Goal: Task Accomplishment & Management: Complete application form

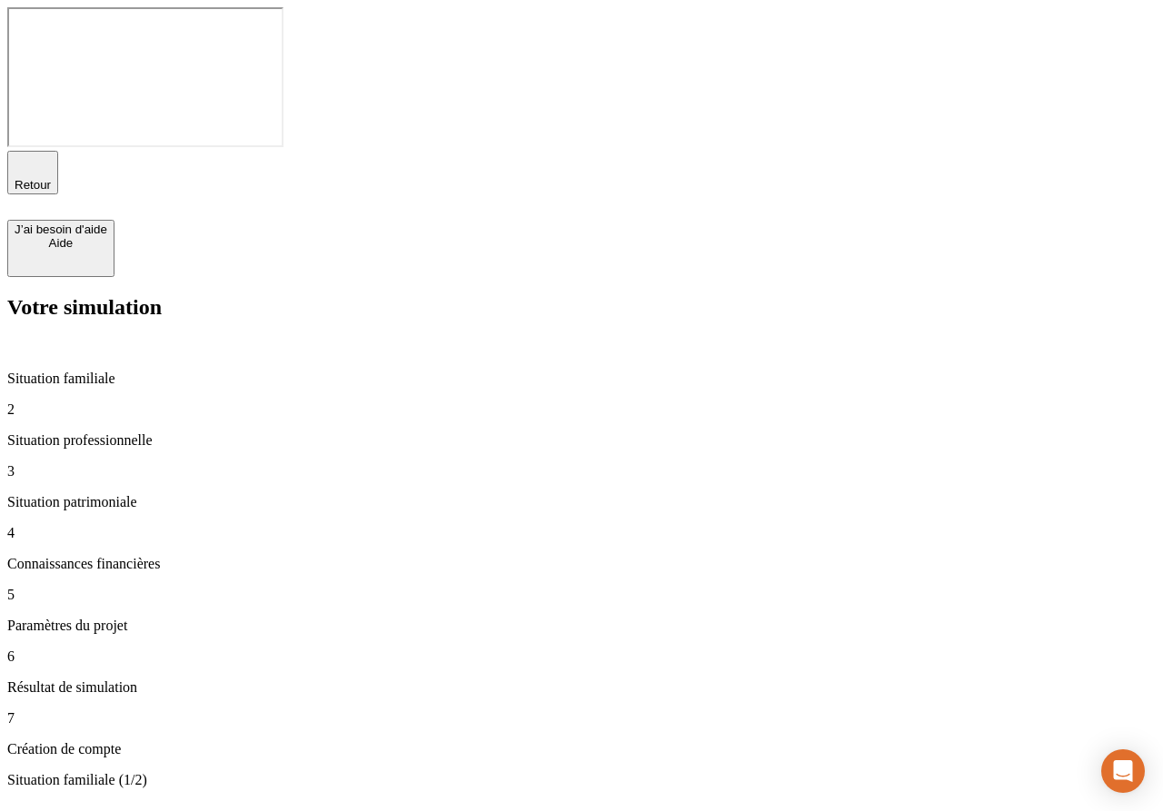
click at [1074, 151] on div "Retour J’ai besoin d'aide Aide" at bounding box center [581, 214] width 1148 height 126
click at [107, 223] on div "J’ai besoin d'aide" at bounding box center [61, 230] width 93 height 14
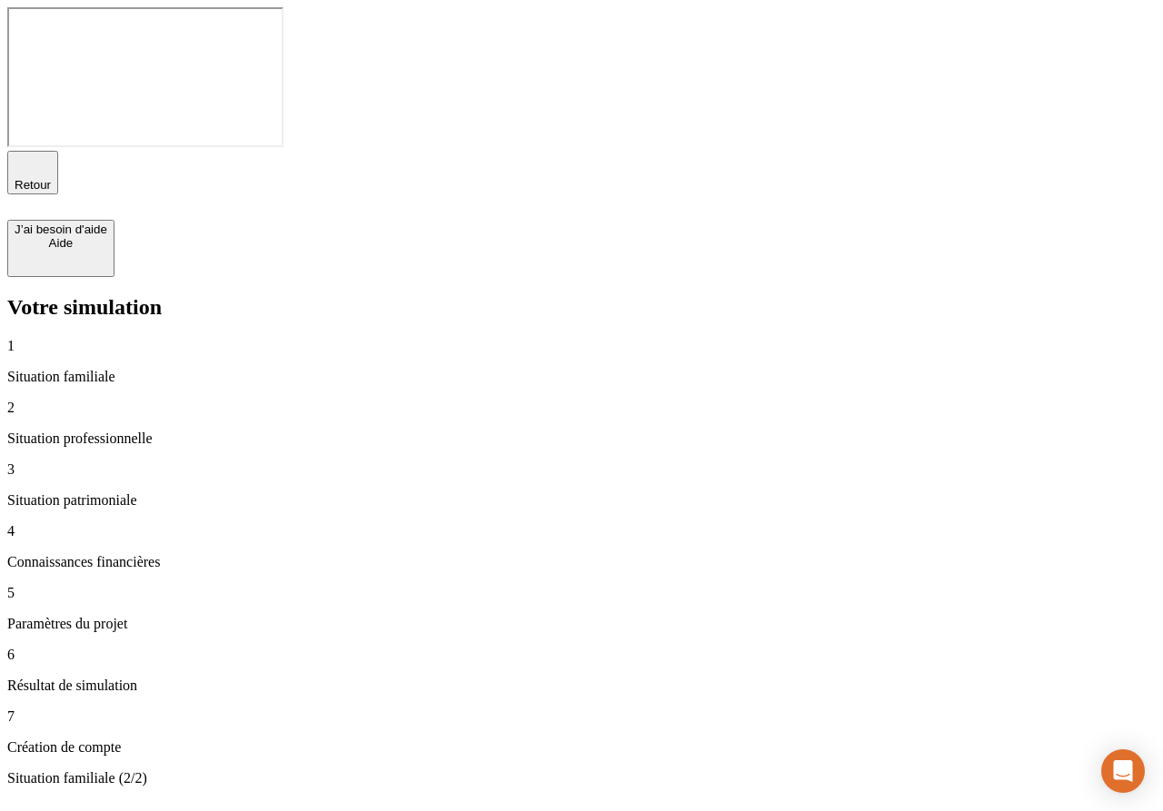
type input "50 000"
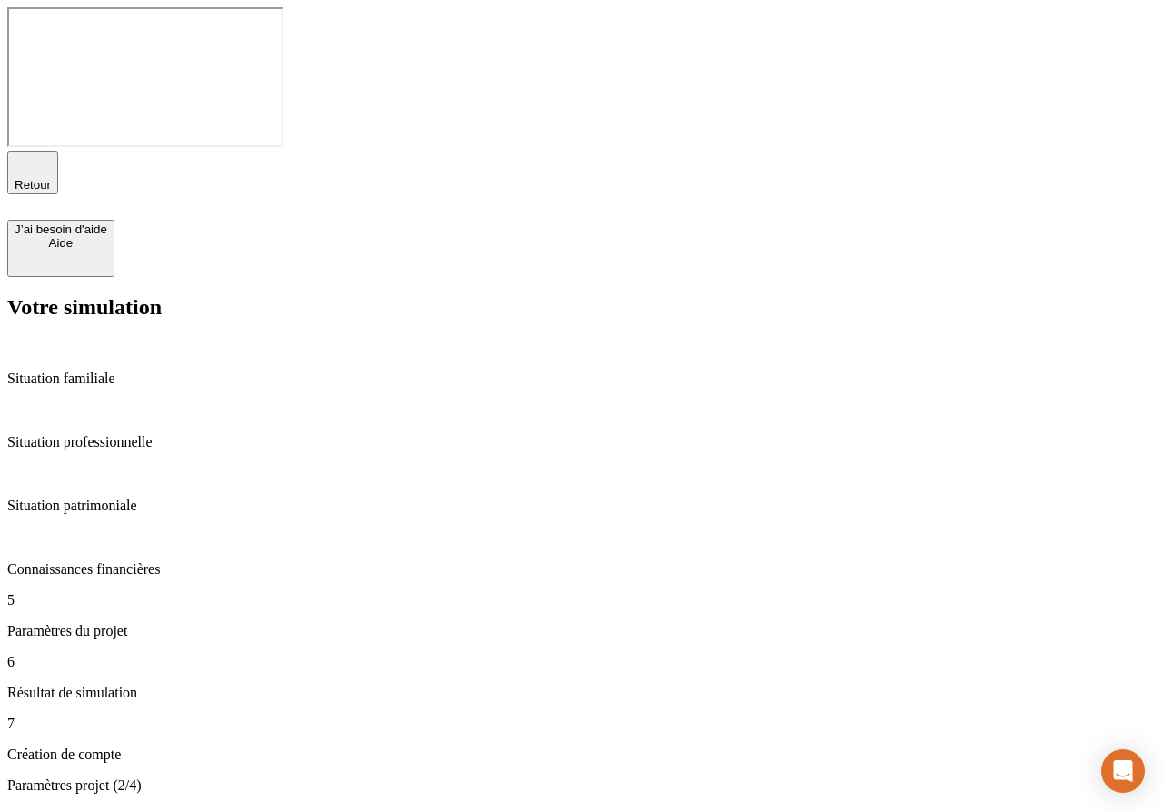
type input "43"
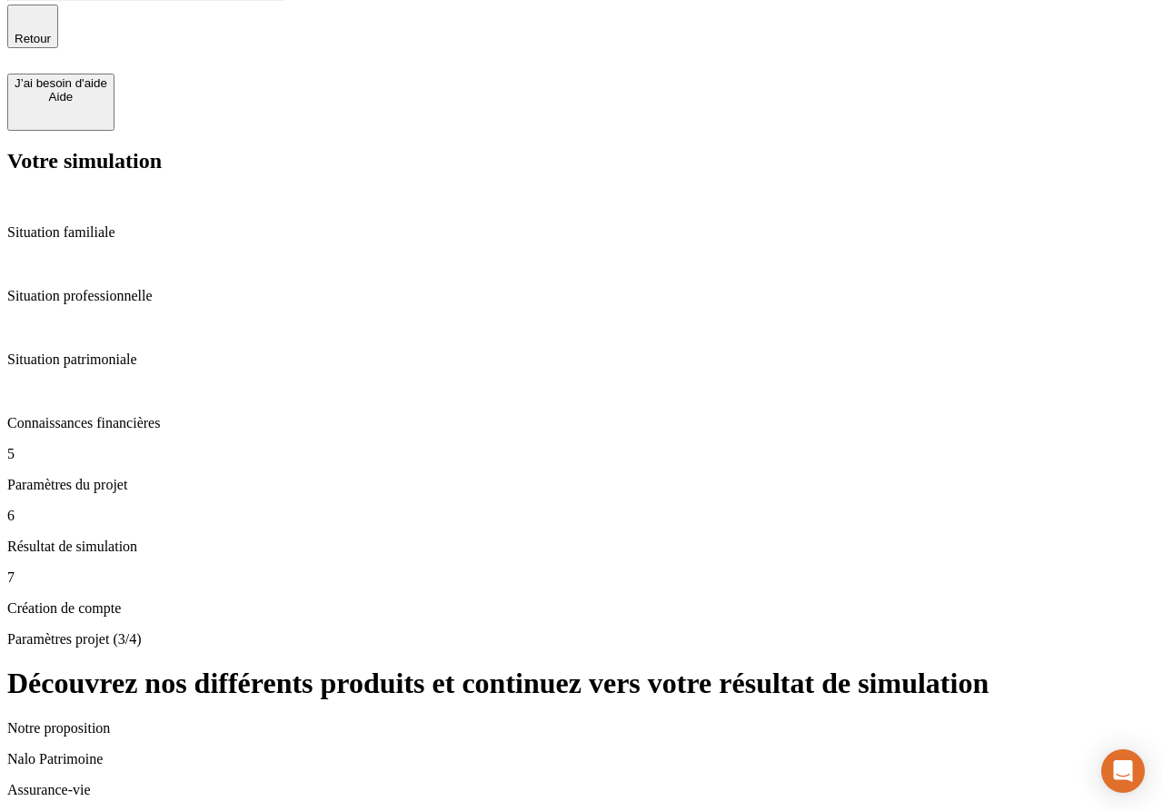
scroll to position [262, 0]
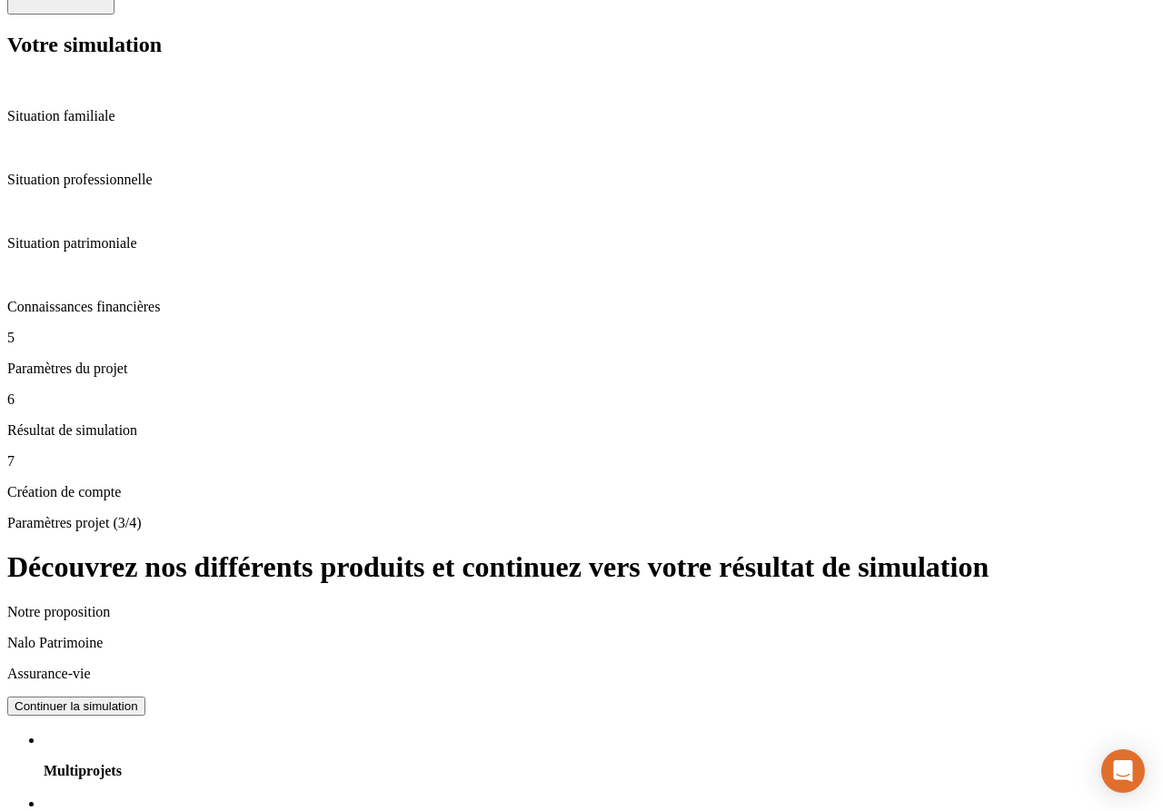
click at [138, 699] on div "Continuer la simulation" at bounding box center [77, 706] width 124 height 14
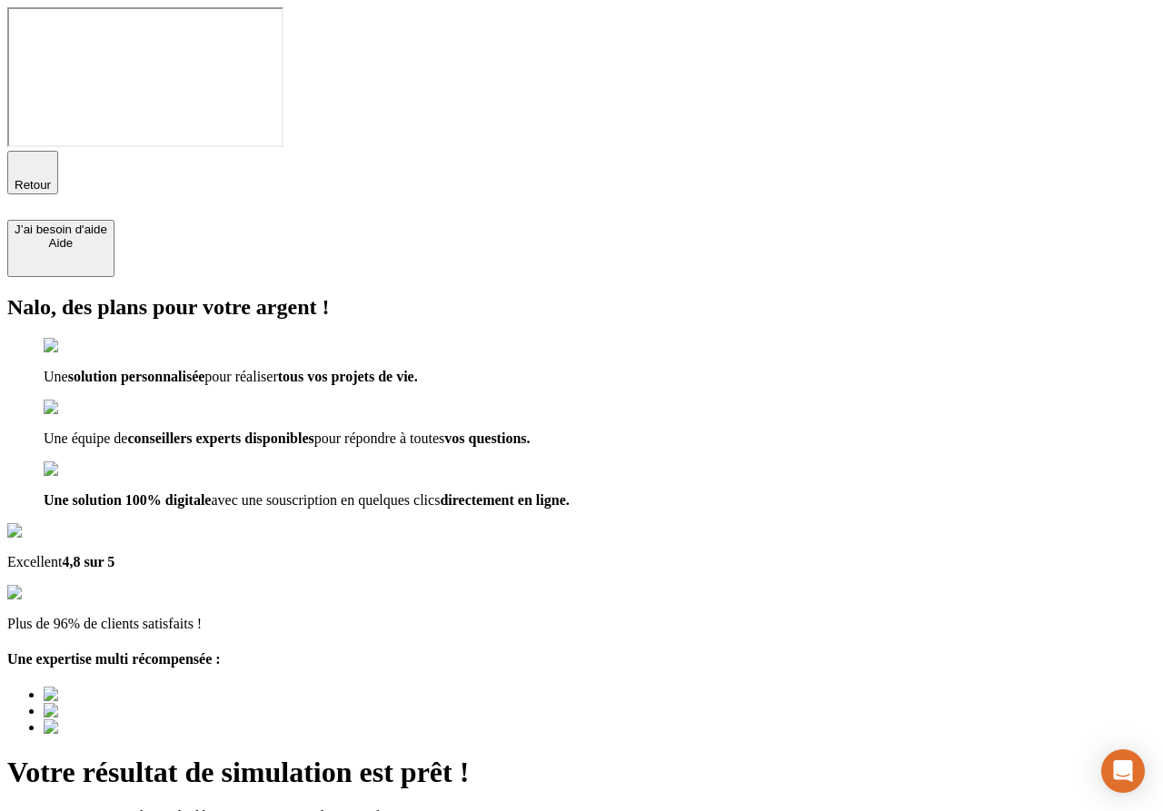
type input "a@b.co"
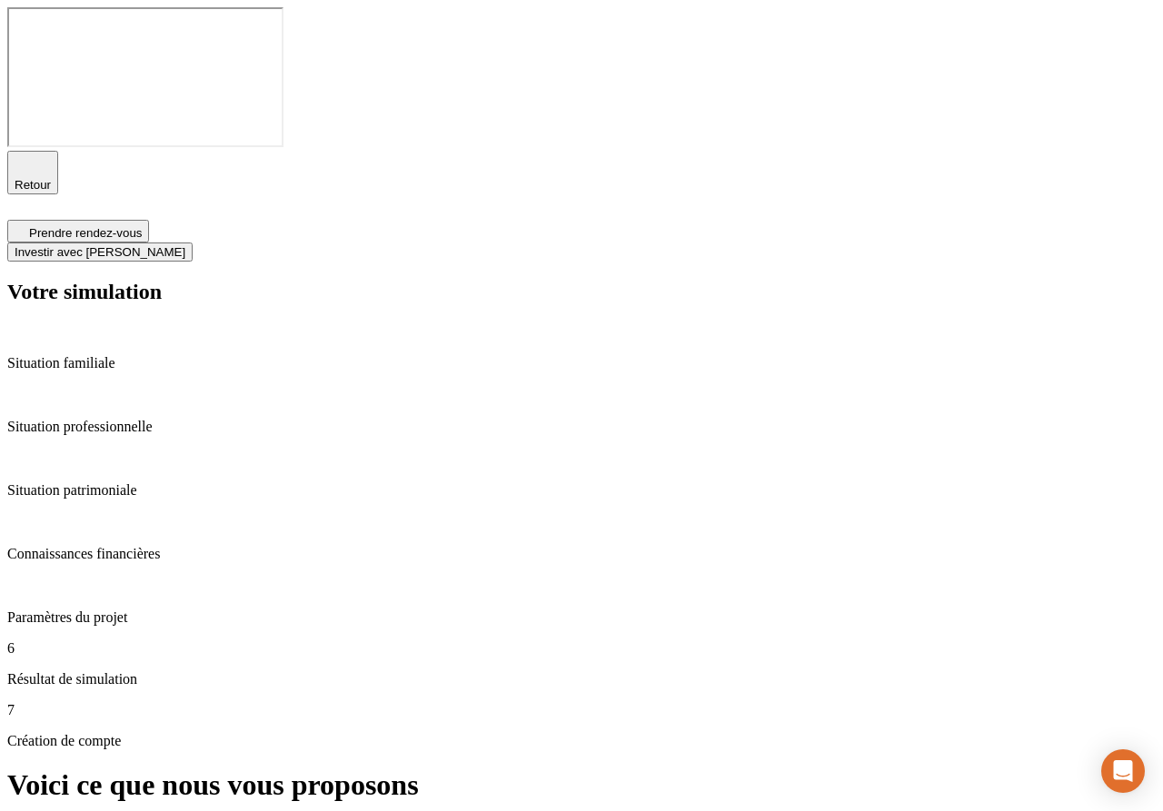
click at [142, 226] on span "Prendre rendez-vous" at bounding box center [85, 233] width 113 height 14
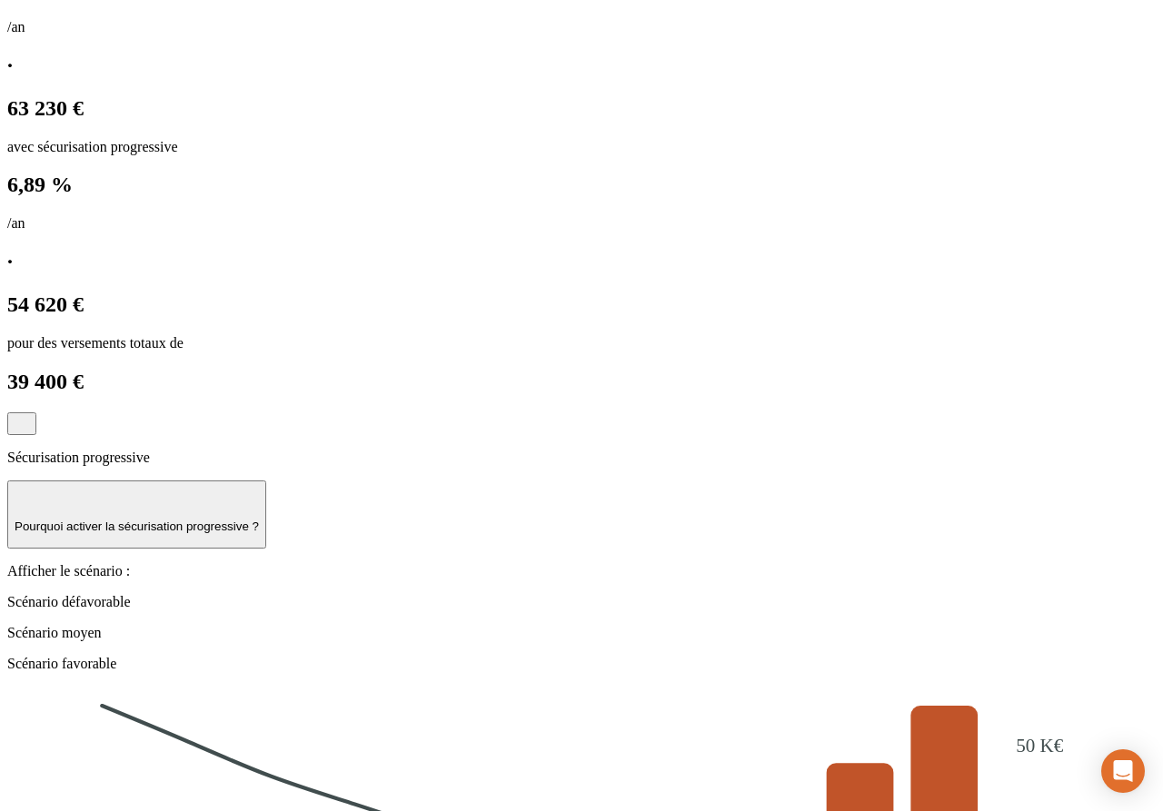
scroll to position [1956, 0]
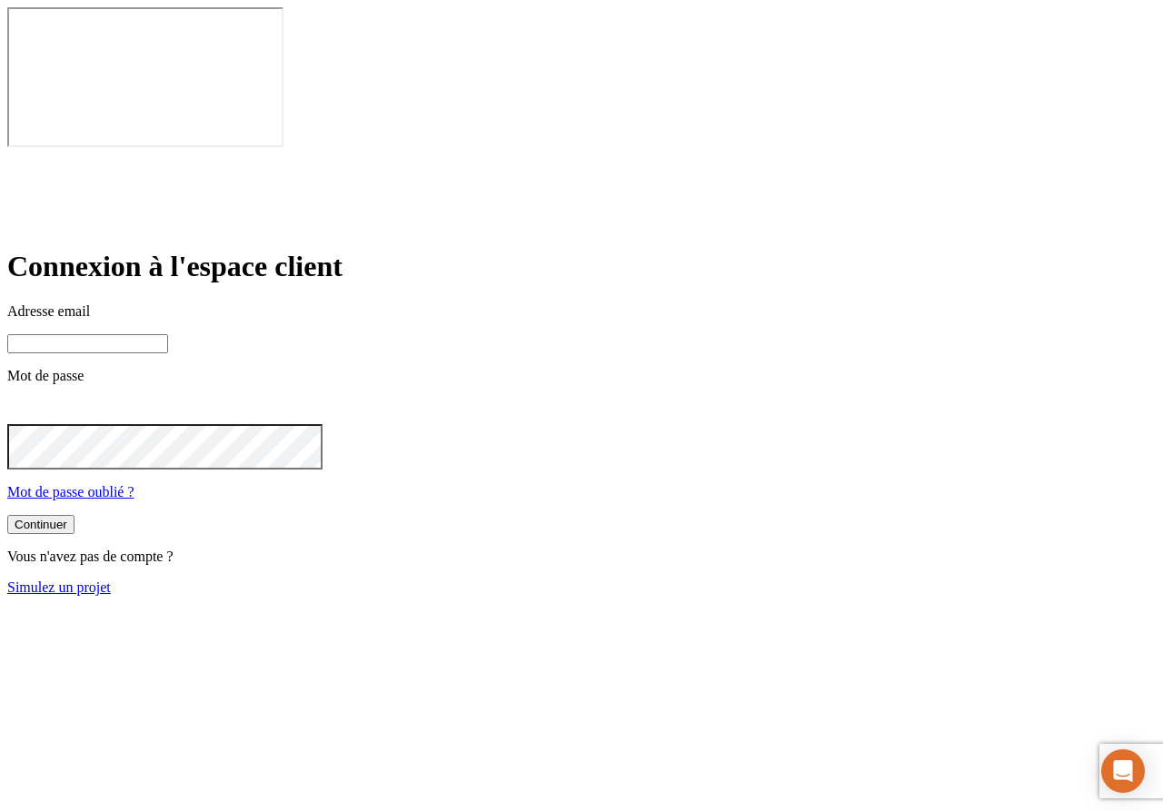
click at [168, 334] on input at bounding box center [87, 343] width 161 height 19
type input "james.bond+245@nalo.fr"
click at [74, 517] on button "Continuer" at bounding box center [40, 526] width 67 height 19
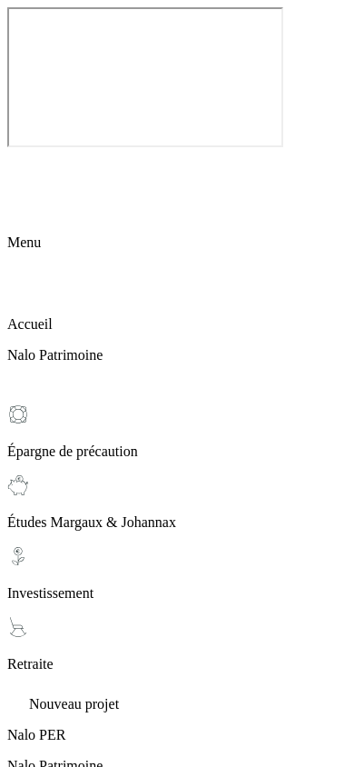
click at [26, 151] on icon at bounding box center [18, 162] width 22 height 22
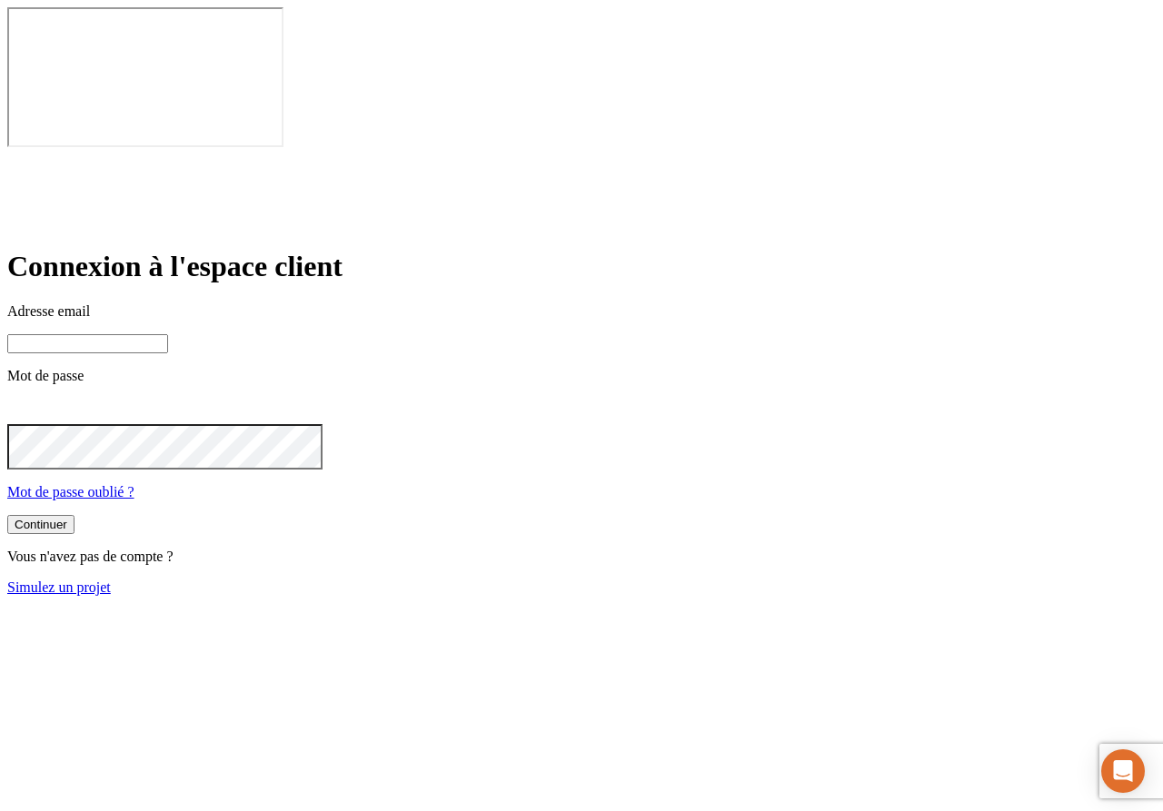
click at [111, 579] on link "Simulez un projet" at bounding box center [59, 586] width 104 height 15
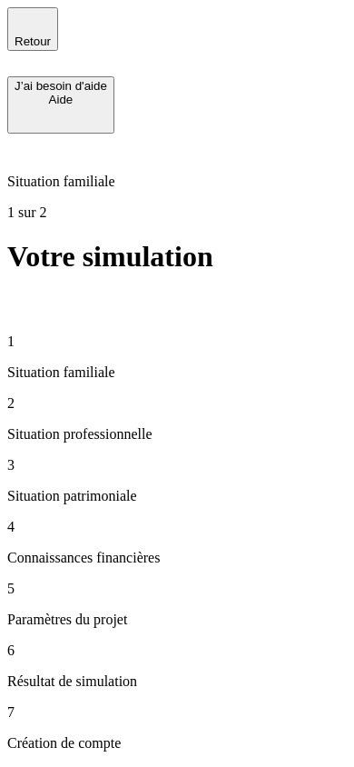
click at [61, 131] on span "button" at bounding box center [61, 131] width 0 height 0
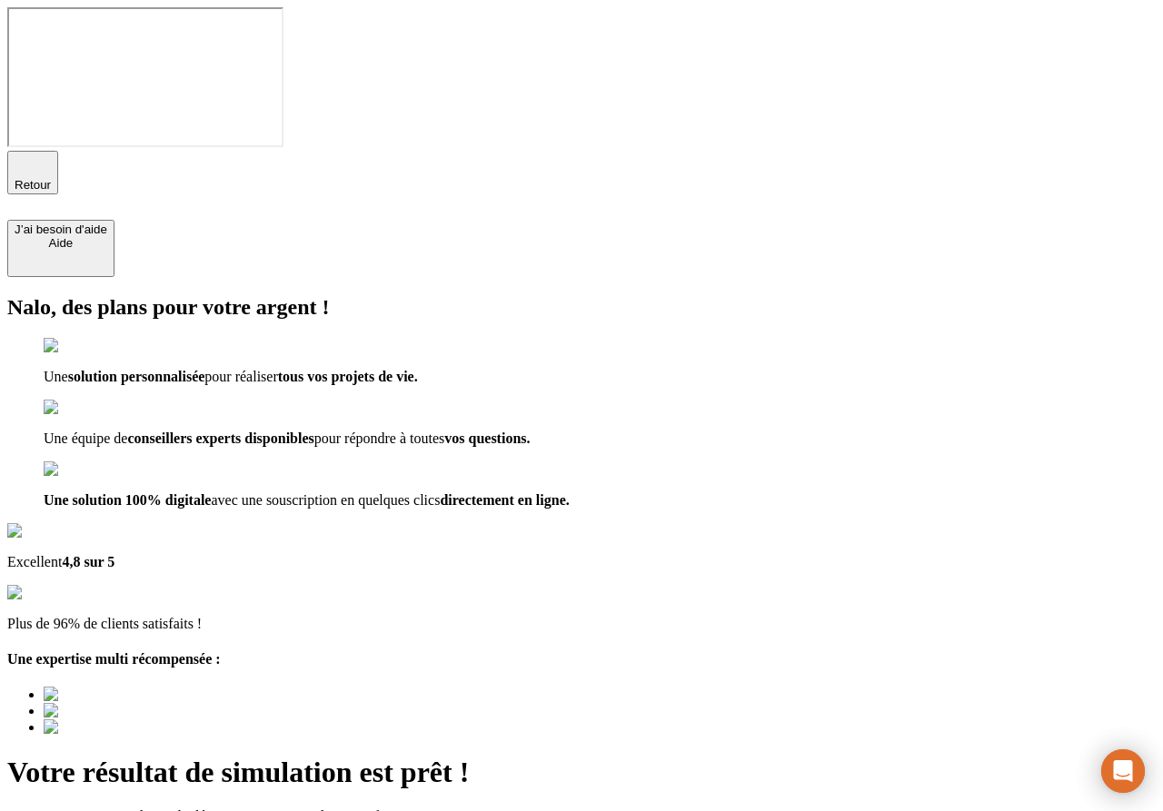
type input "a@b.co"
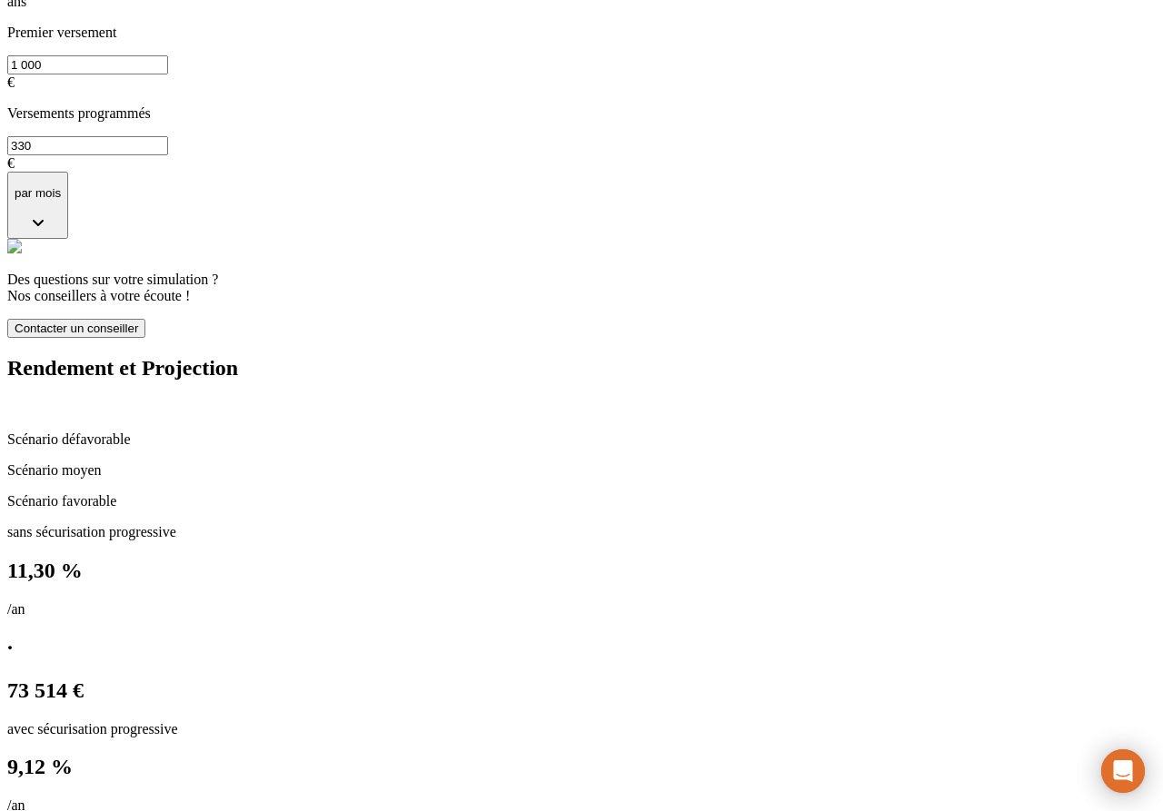
scroll to position [985, 0]
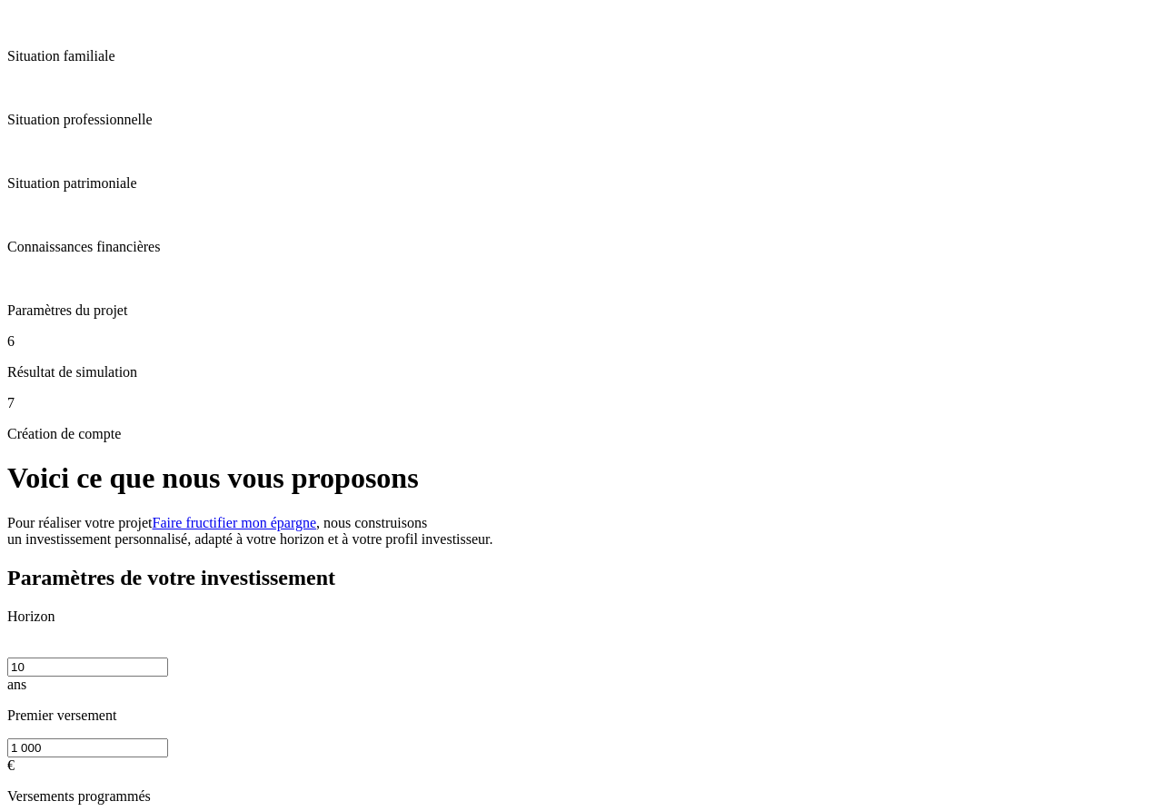
scroll to position [0, 0]
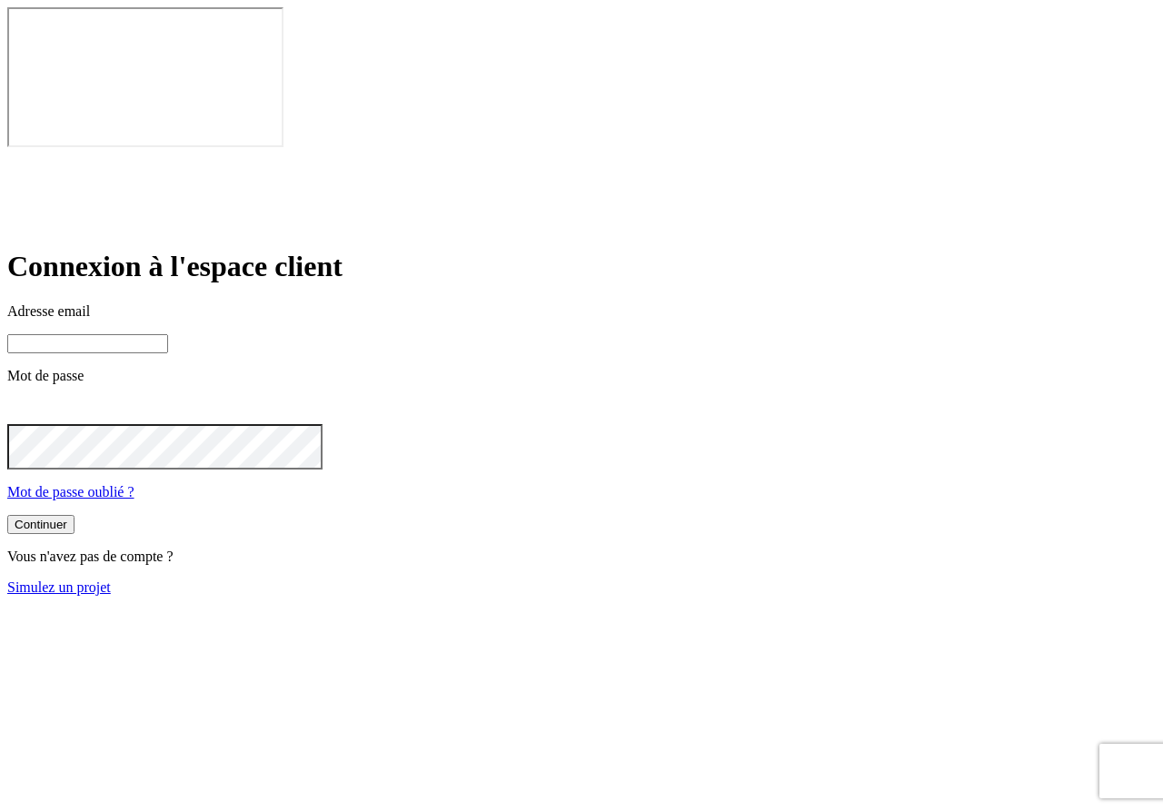
click at [168, 334] on input at bounding box center [87, 343] width 161 height 19
paste input "[PERSON_NAME][DOMAIN_NAME][EMAIL_ADDRESS][DOMAIN_NAME]"
type input "[PERSON_NAME][DOMAIN_NAME][EMAIL_ADDRESS][DOMAIN_NAME]"
click at [74, 517] on button "Continuer" at bounding box center [40, 526] width 67 height 19
